Goal: Task Accomplishment & Management: Manage account settings

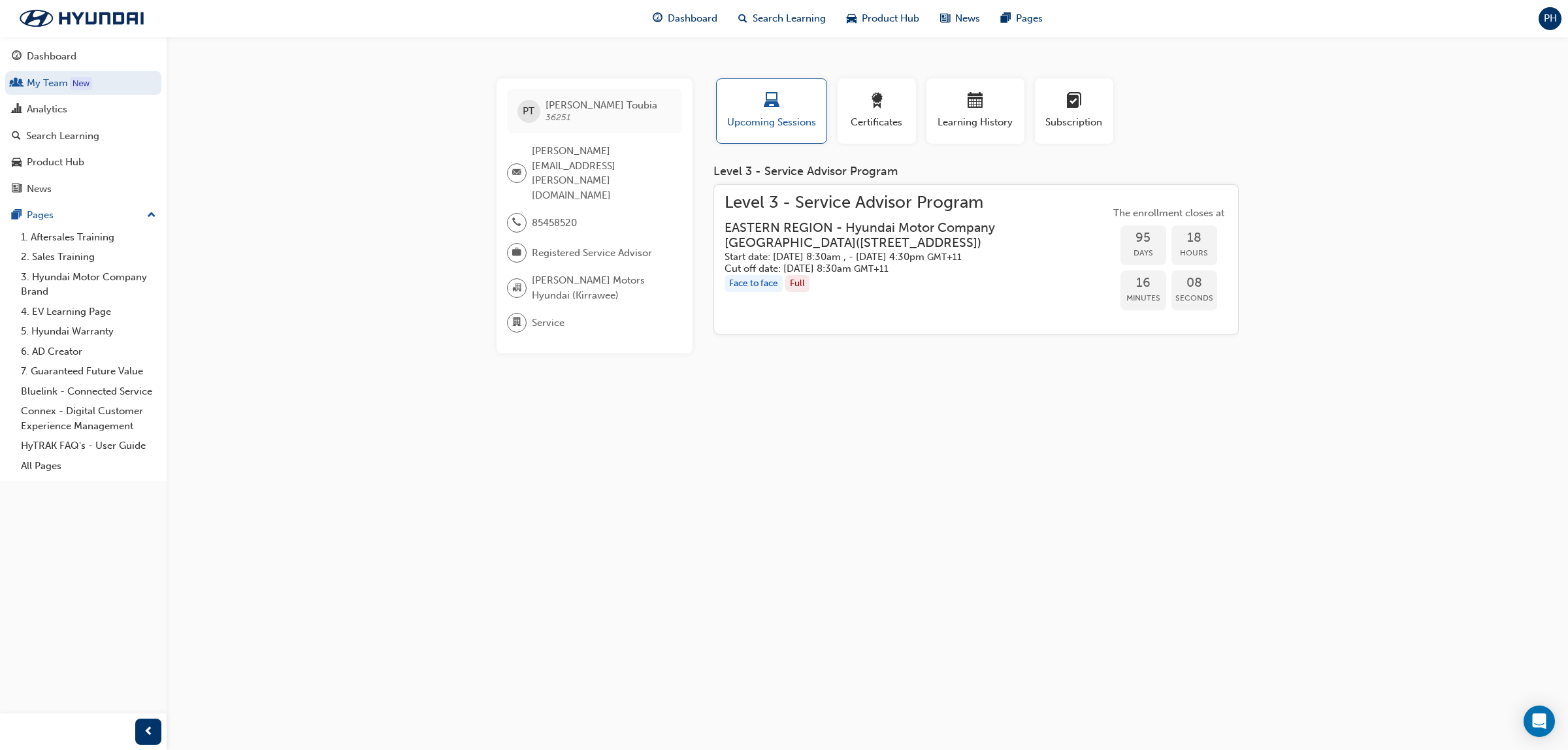
click at [43, 140] on div "Search Learning" at bounding box center [63, 136] width 73 height 15
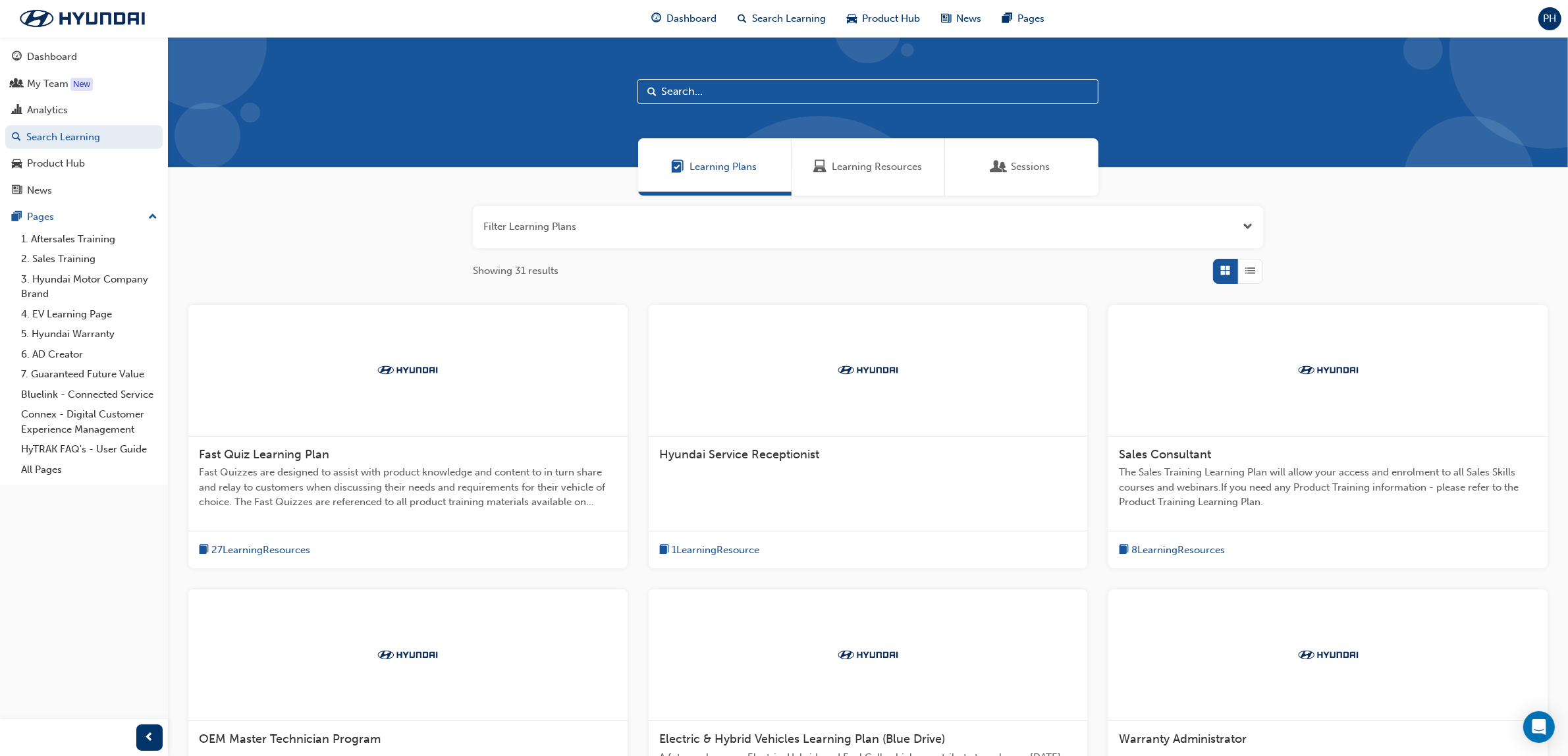
click at [731, 94] on input "text" at bounding box center [868, 92] width 461 height 25
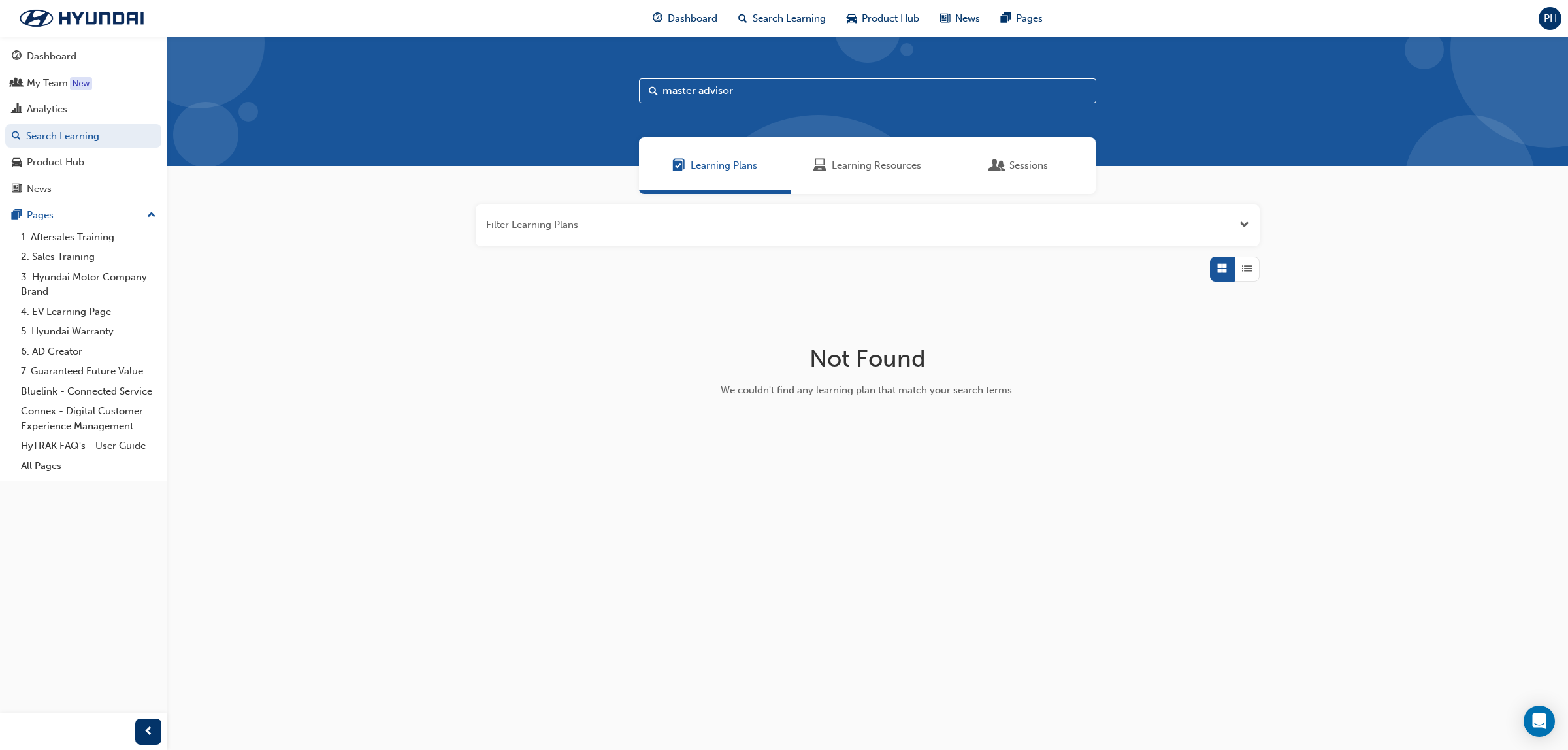
drag, startPoint x: 766, startPoint y: 98, endPoint x: 755, endPoint y: 98, distance: 11.0
click at [755, 98] on input "master advisor" at bounding box center [867, 91] width 457 height 25
drag, startPoint x: 697, startPoint y: 93, endPoint x: 625, endPoint y: 97, distance: 72.1
click at [625, 97] on div "master advisor" at bounding box center [867, 101] width 1401 height 129
type input "Eastern advisor"
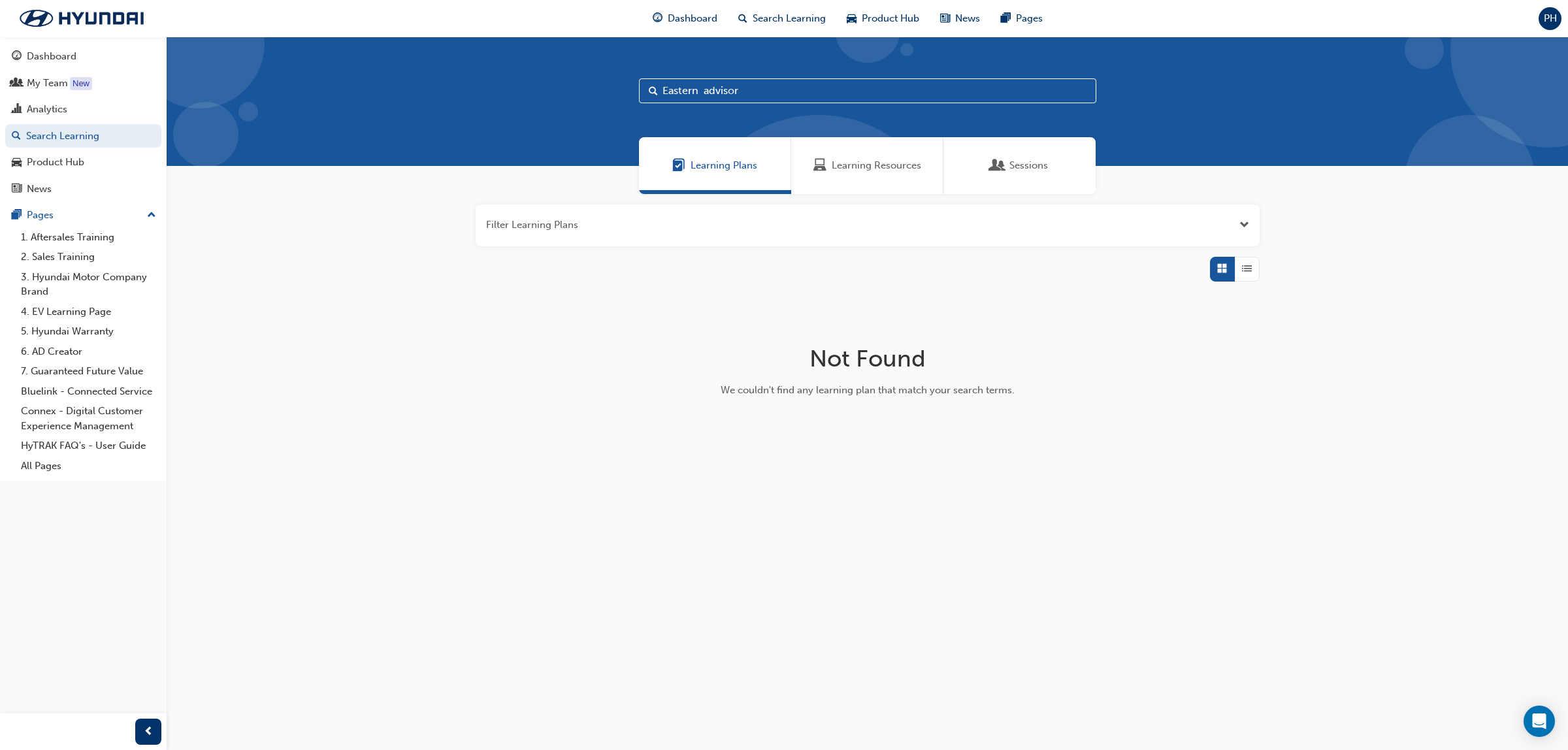
click at [1004, 162] on div "Sessions" at bounding box center [1019, 166] width 57 height 15
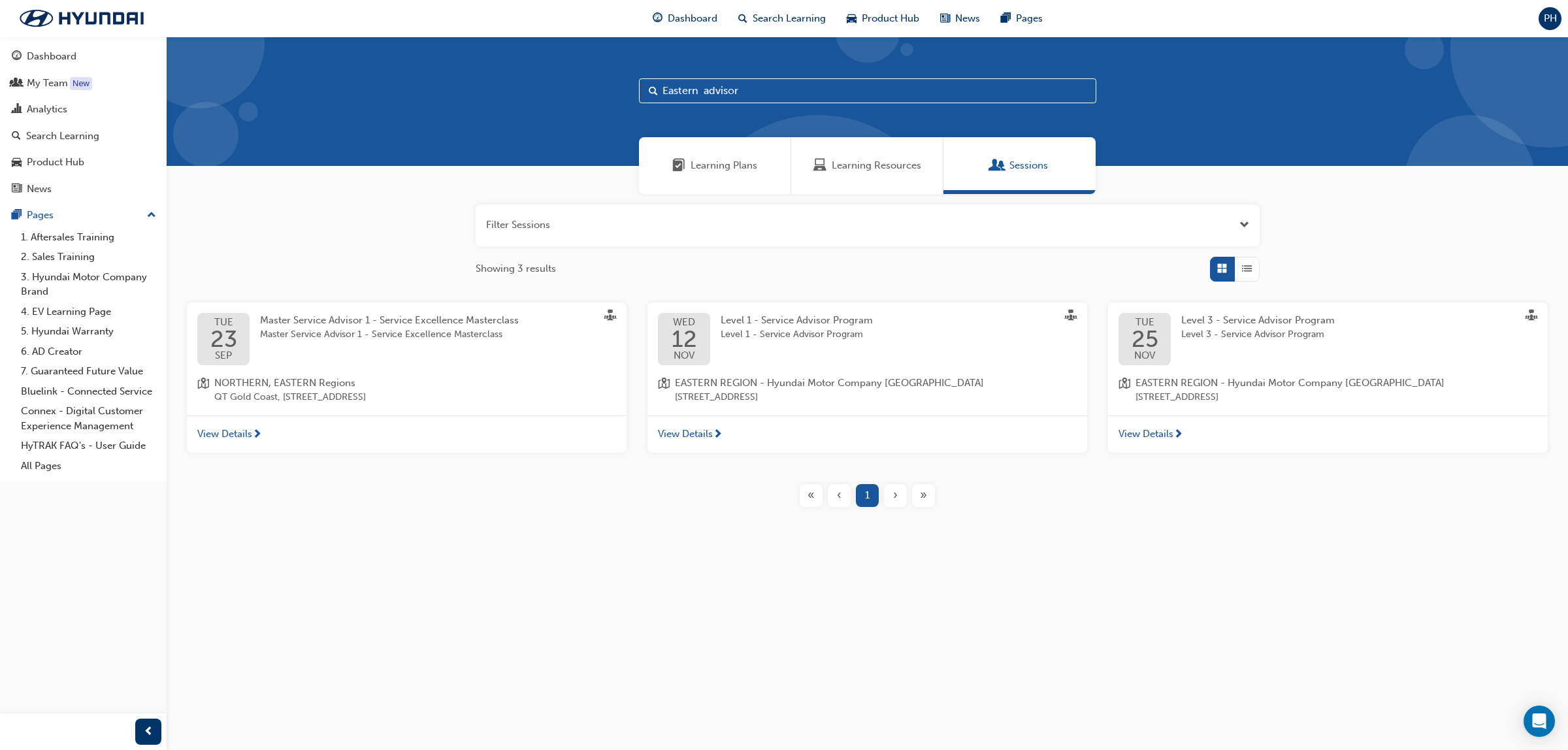
click at [245, 431] on span "View Details" at bounding box center [224, 434] width 55 height 15
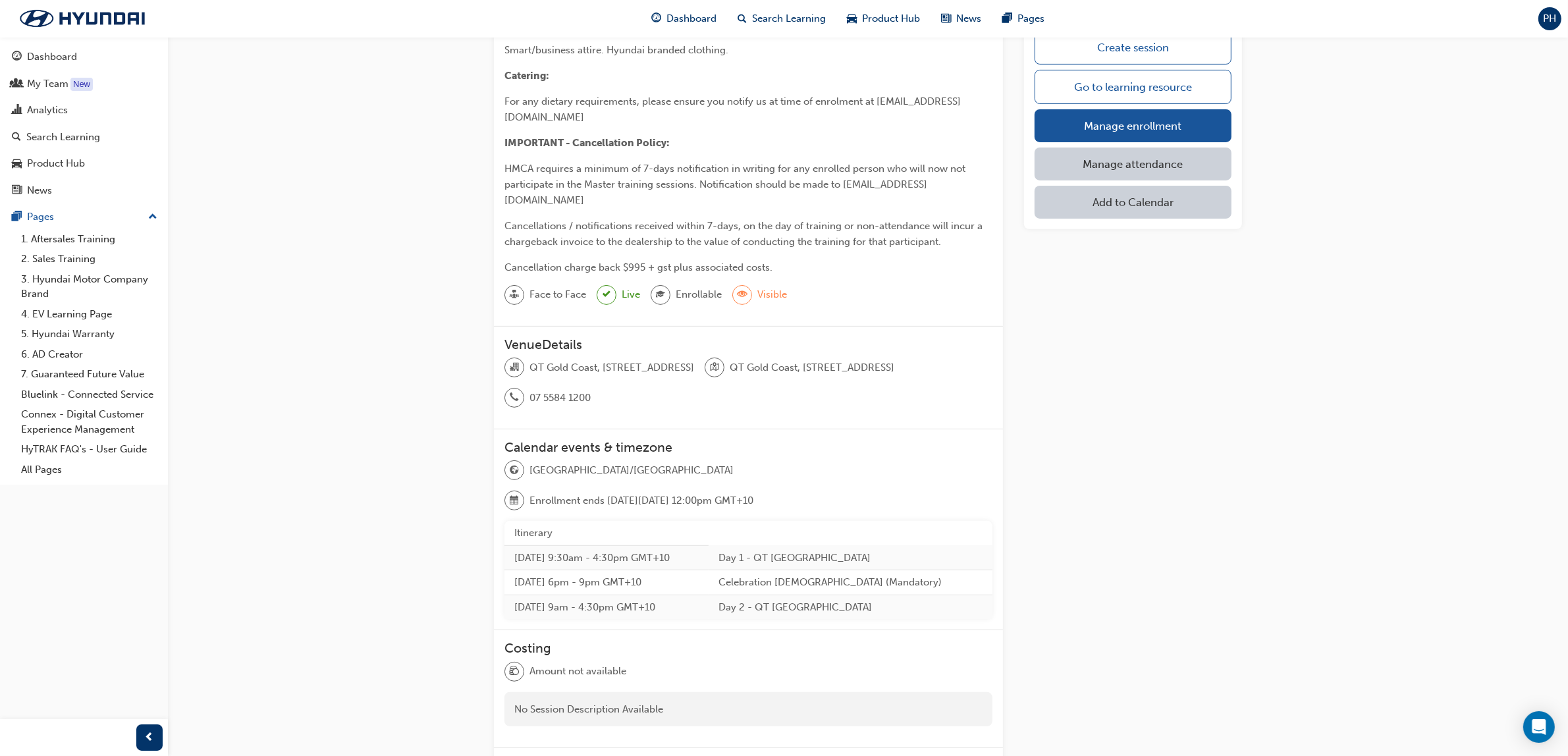
scroll to position [233, 0]
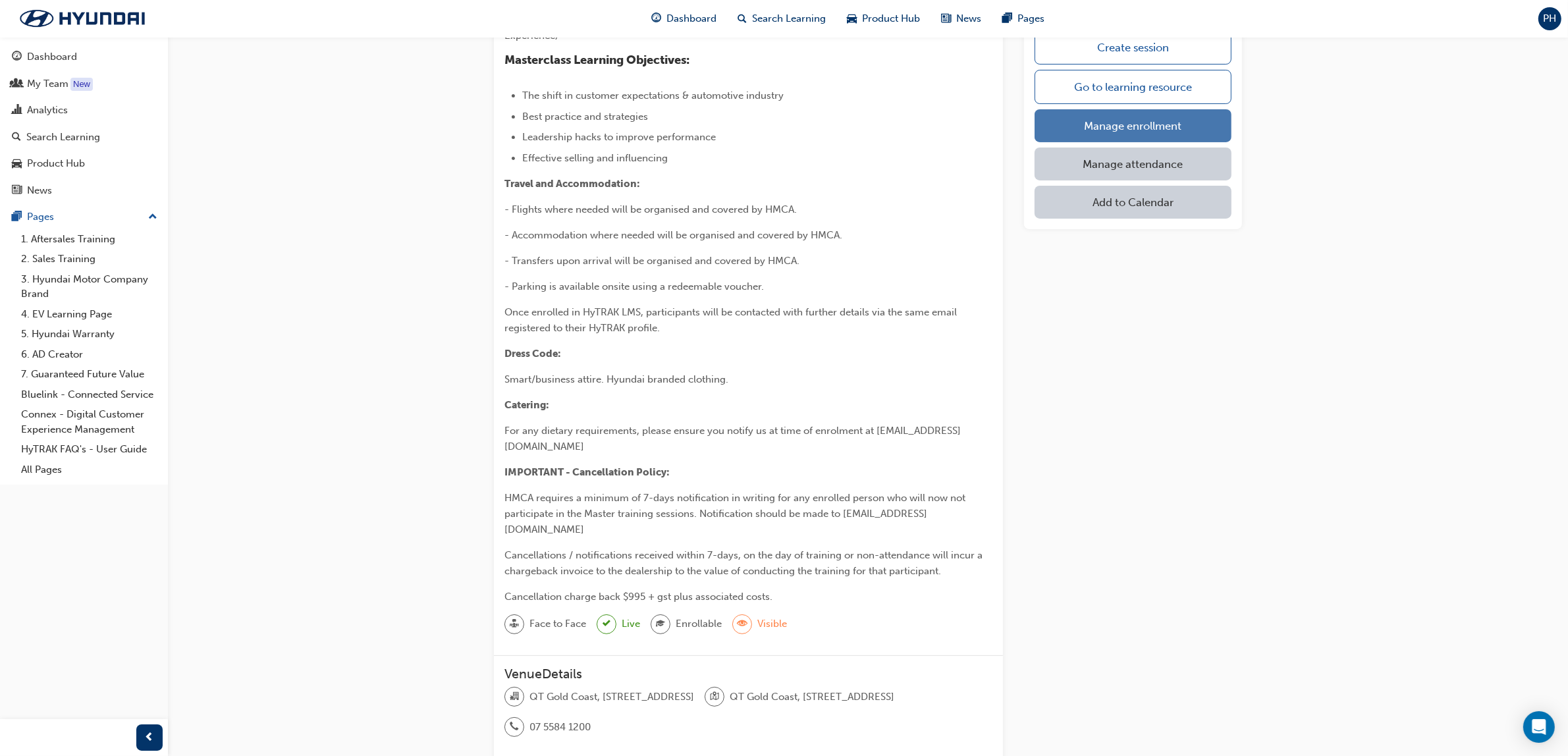
click at [1105, 119] on link "Manage enrollment" at bounding box center [1132, 125] width 197 height 33
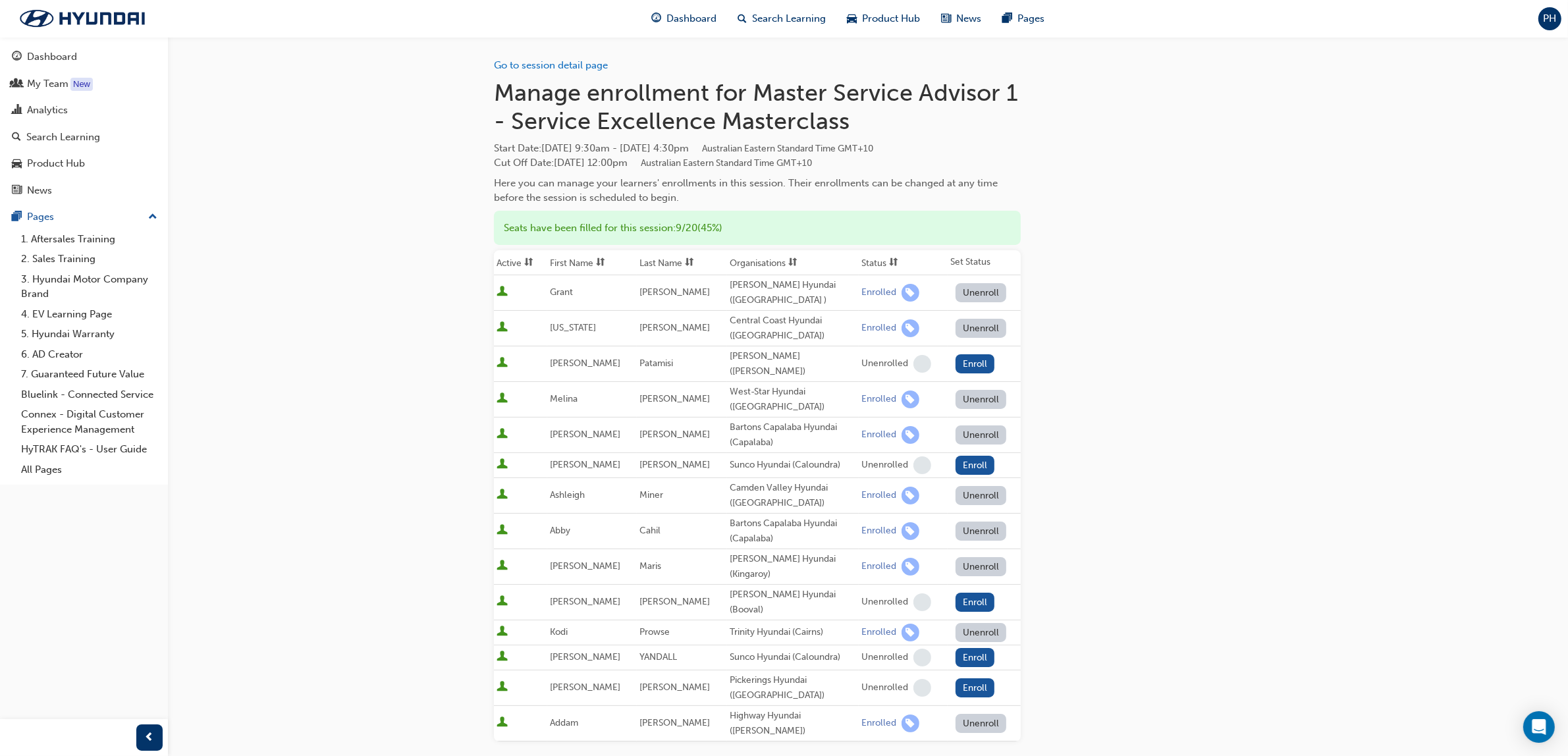
scroll to position [242, 0]
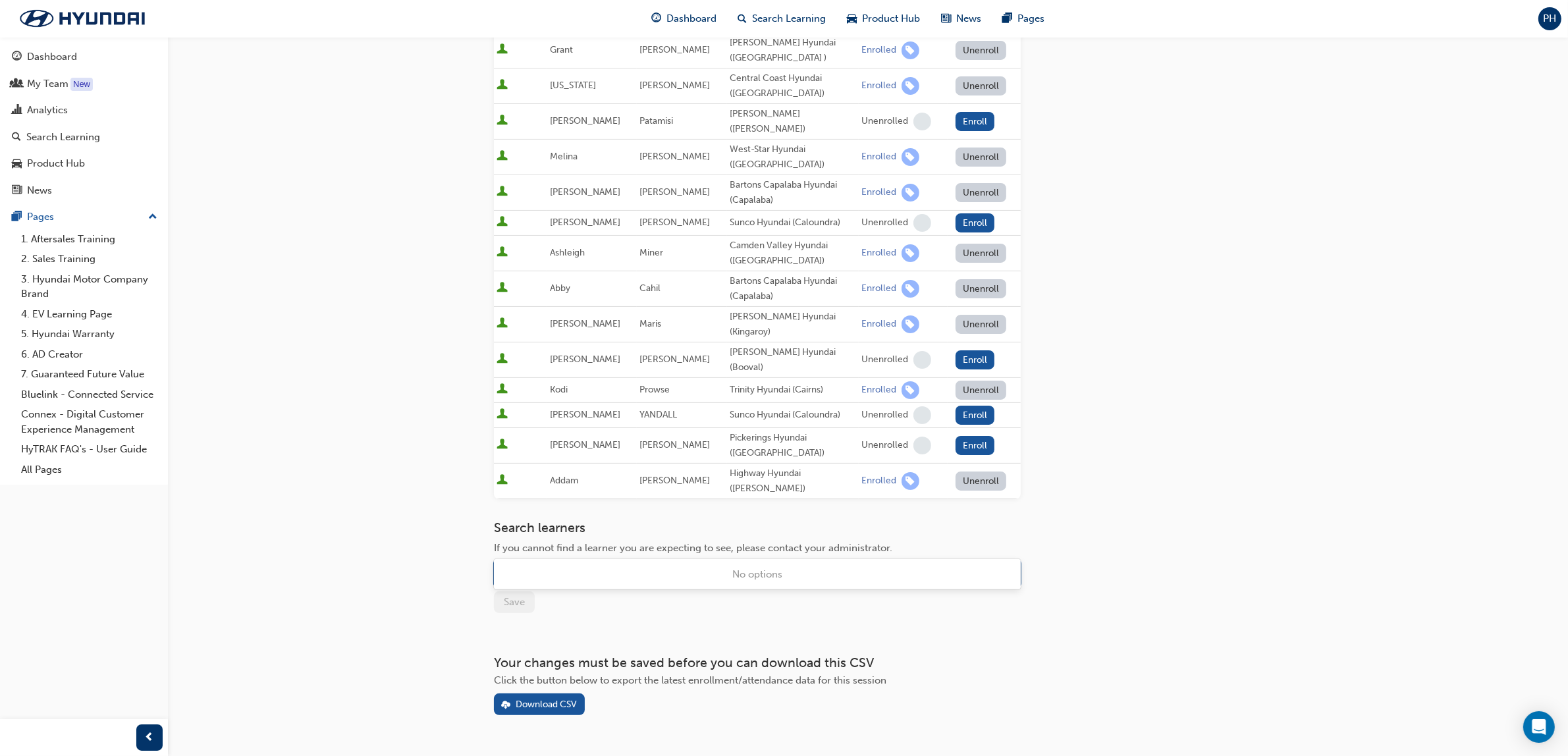
click at [593, 562] on div "Name" at bounding box center [747, 574] width 506 height 23
type input "tou"
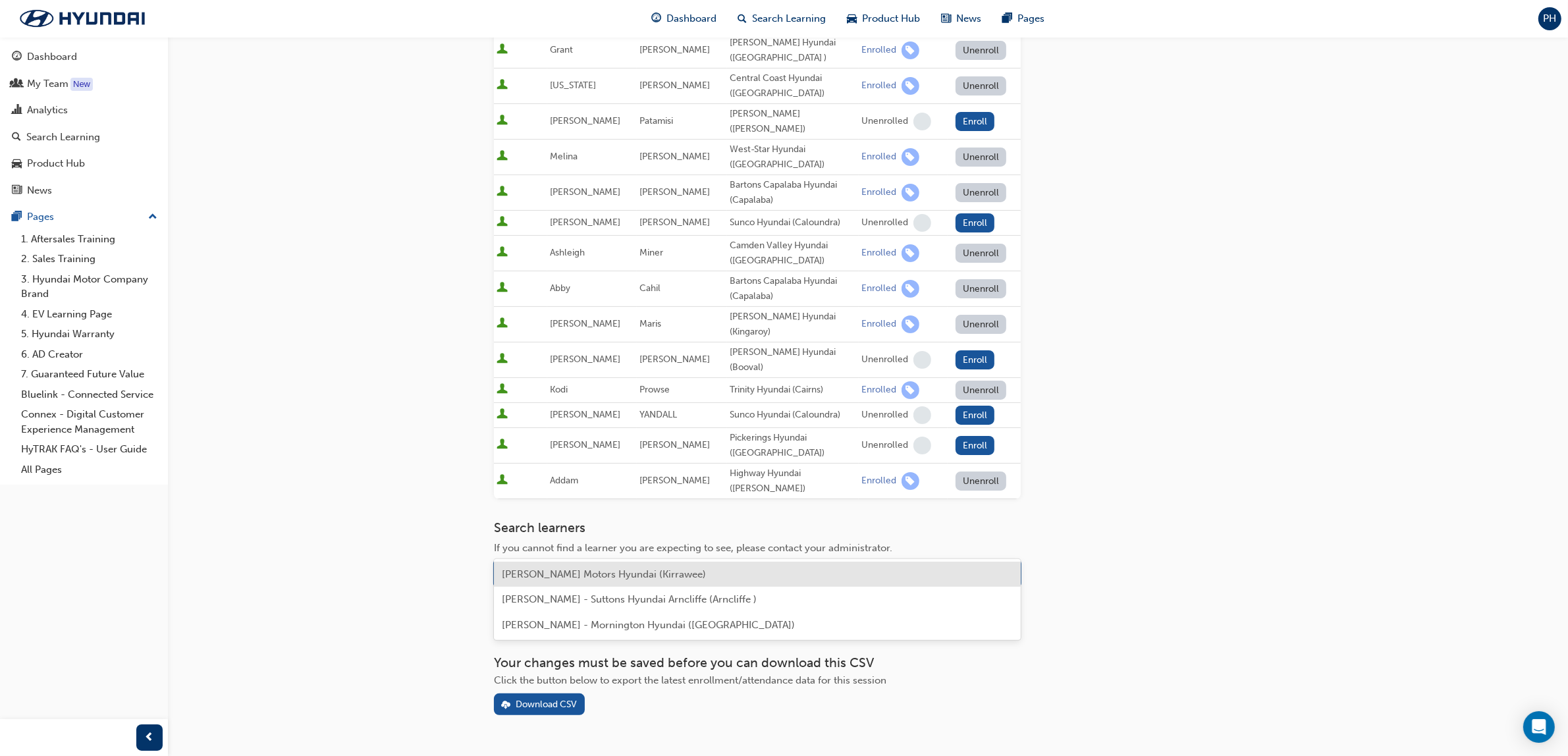
click at [619, 574] on span "[PERSON_NAME] Motors Hyundai (Kirrawee)" at bounding box center [603, 574] width 204 height 12
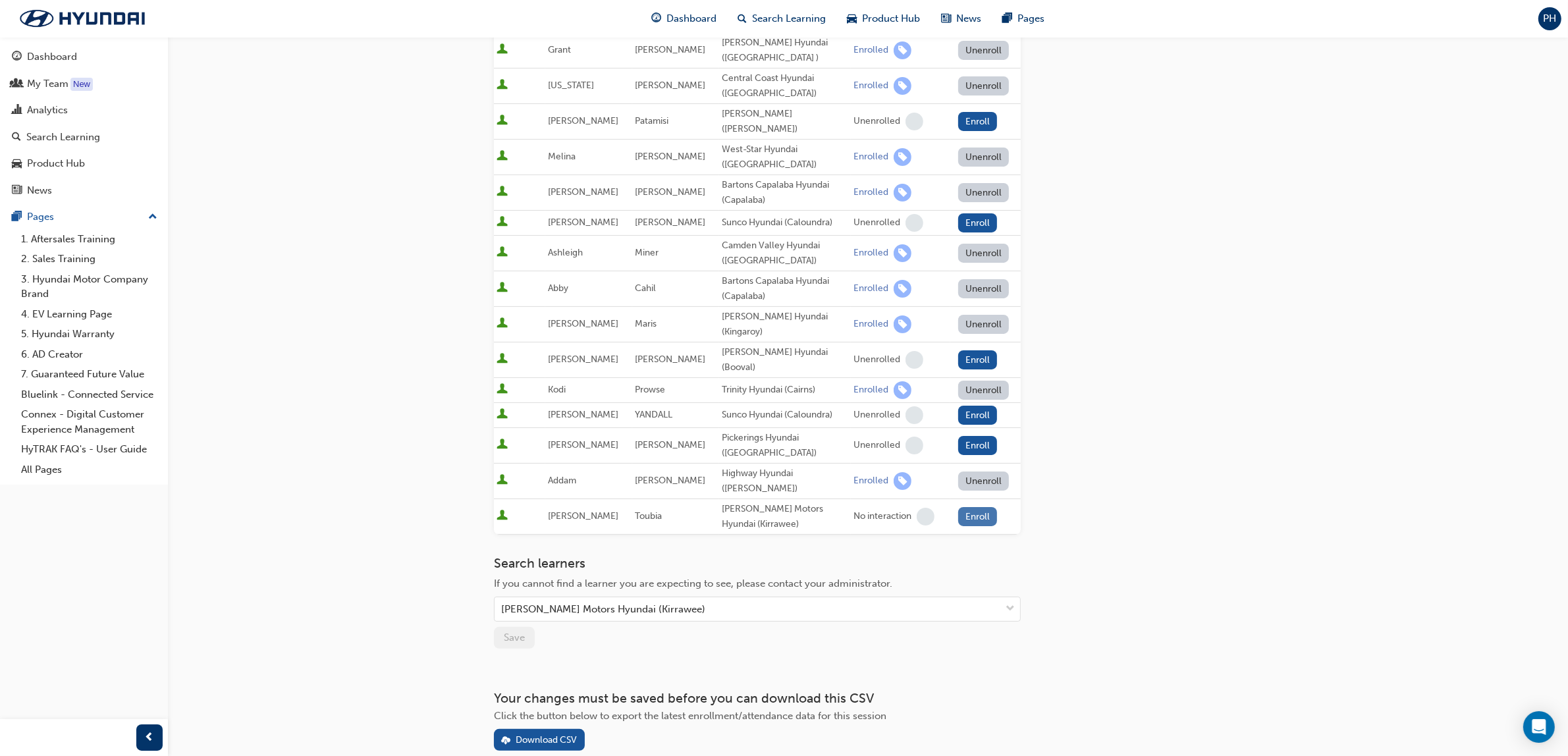
click at [961, 507] on button "Enroll" at bounding box center [978, 516] width 40 height 19
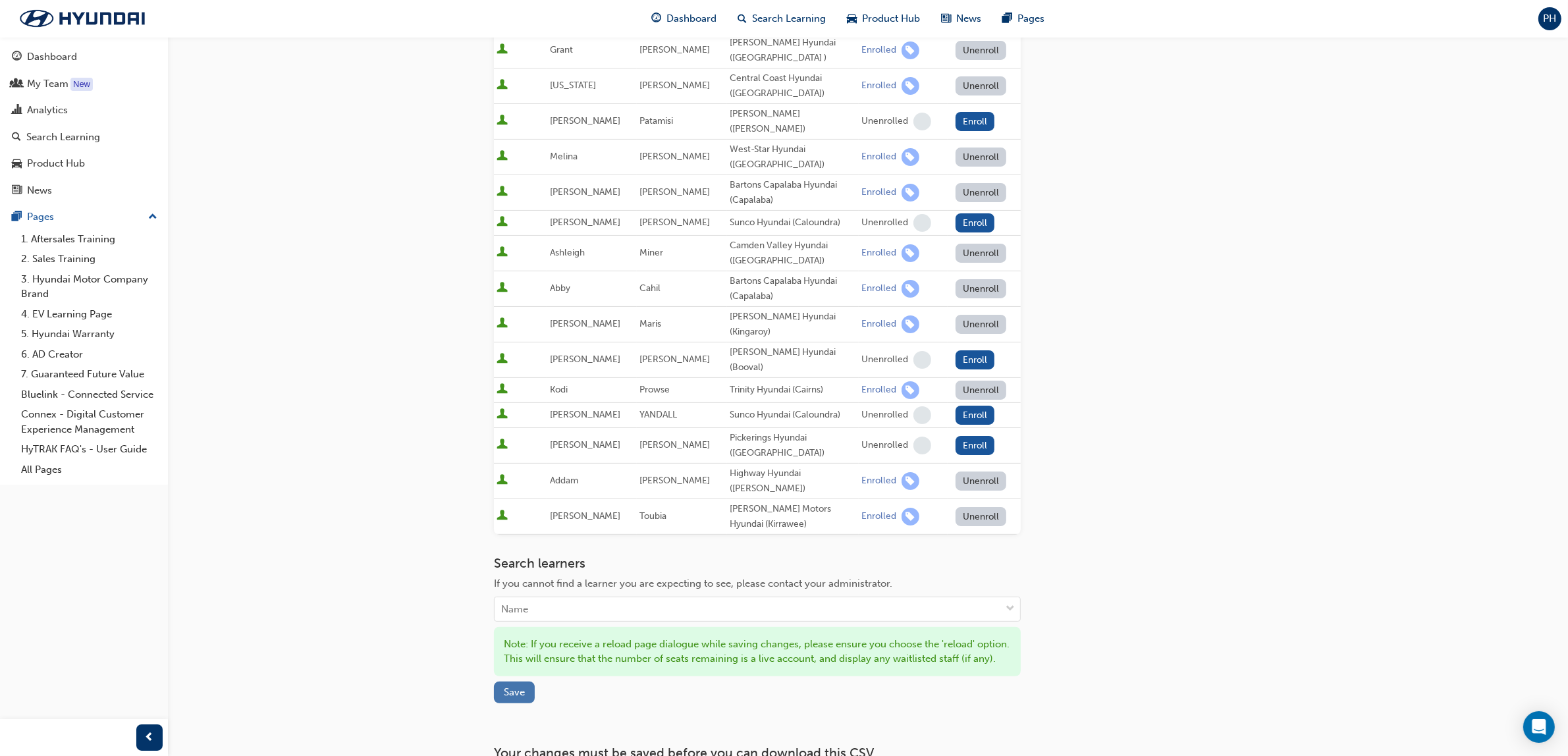
click at [510, 686] on span "Save" at bounding box center [514, 692] width 21 height 12
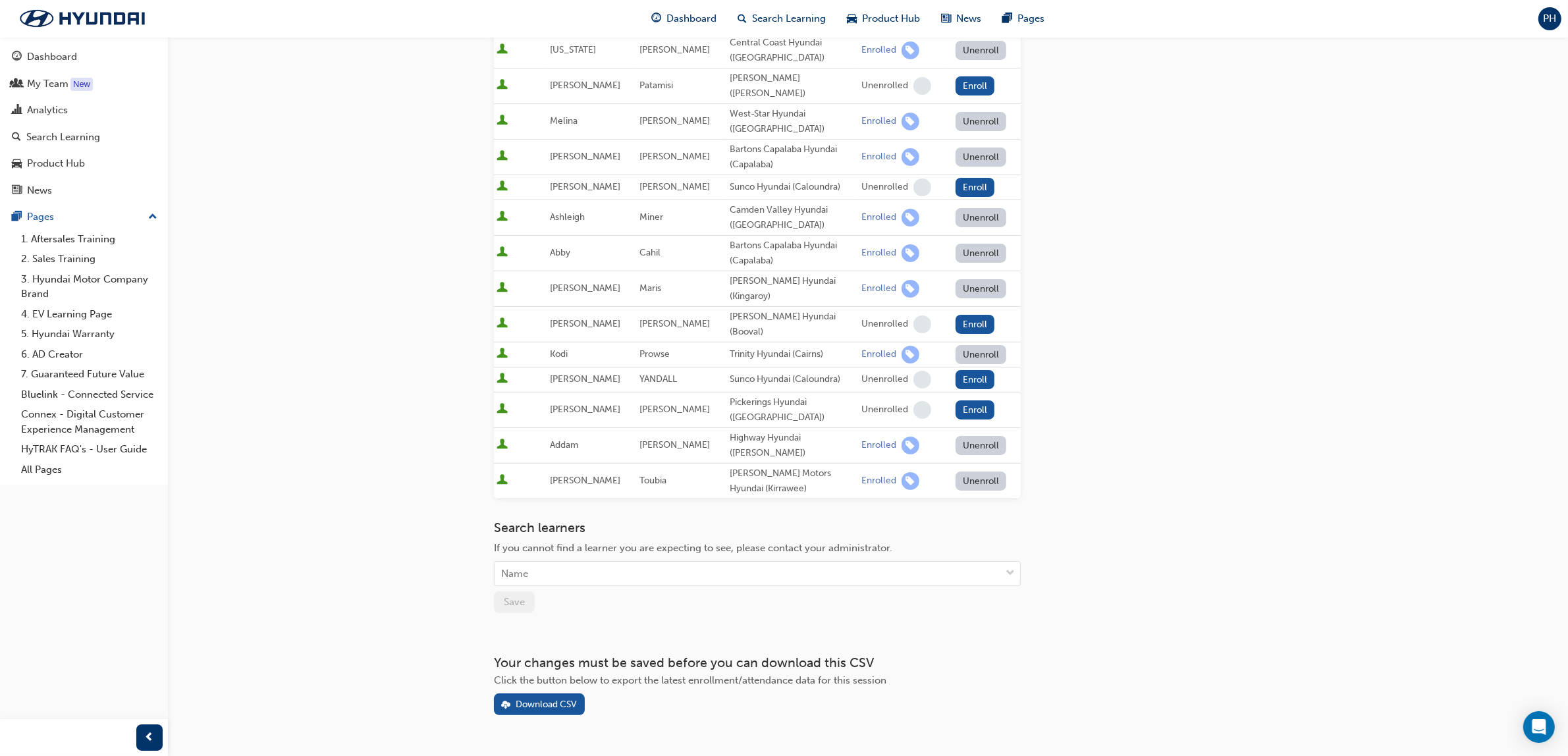
scroll to position [113, 0]
